Goal: Check status

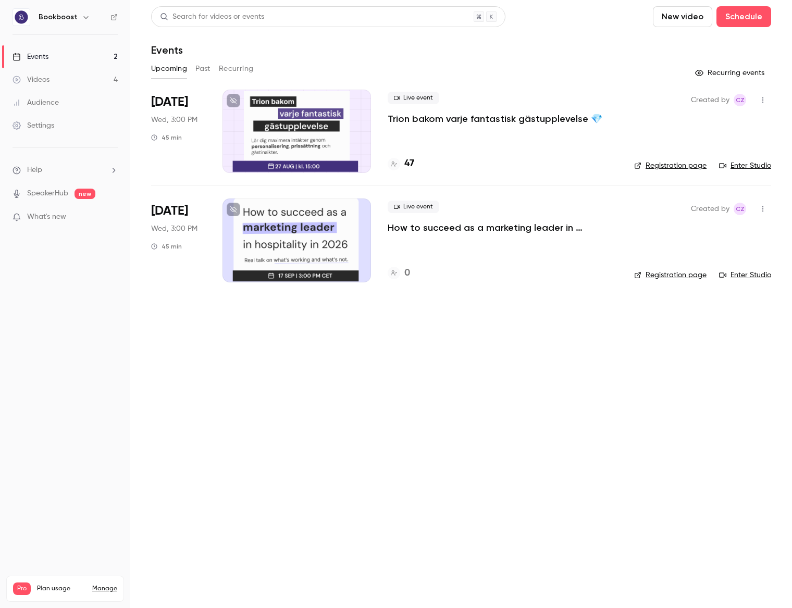
click at [444, 120] on p "Trion bakom varje fantastisk gästupplevelse 💎" at bounding box center [495, 119] width 215 height 13
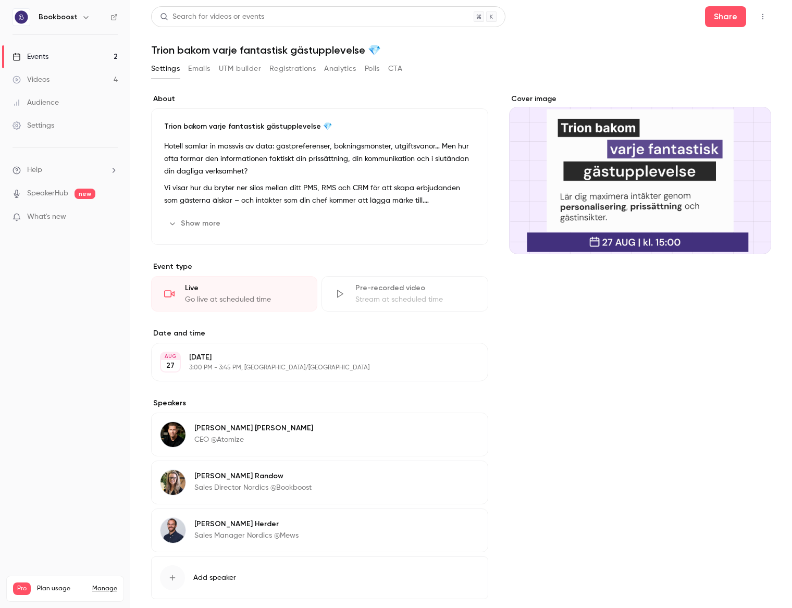
click at [292, 68] on button "Registrations" at bounding box center [293, 68] width 46 height 17
